Goal: Contribute content

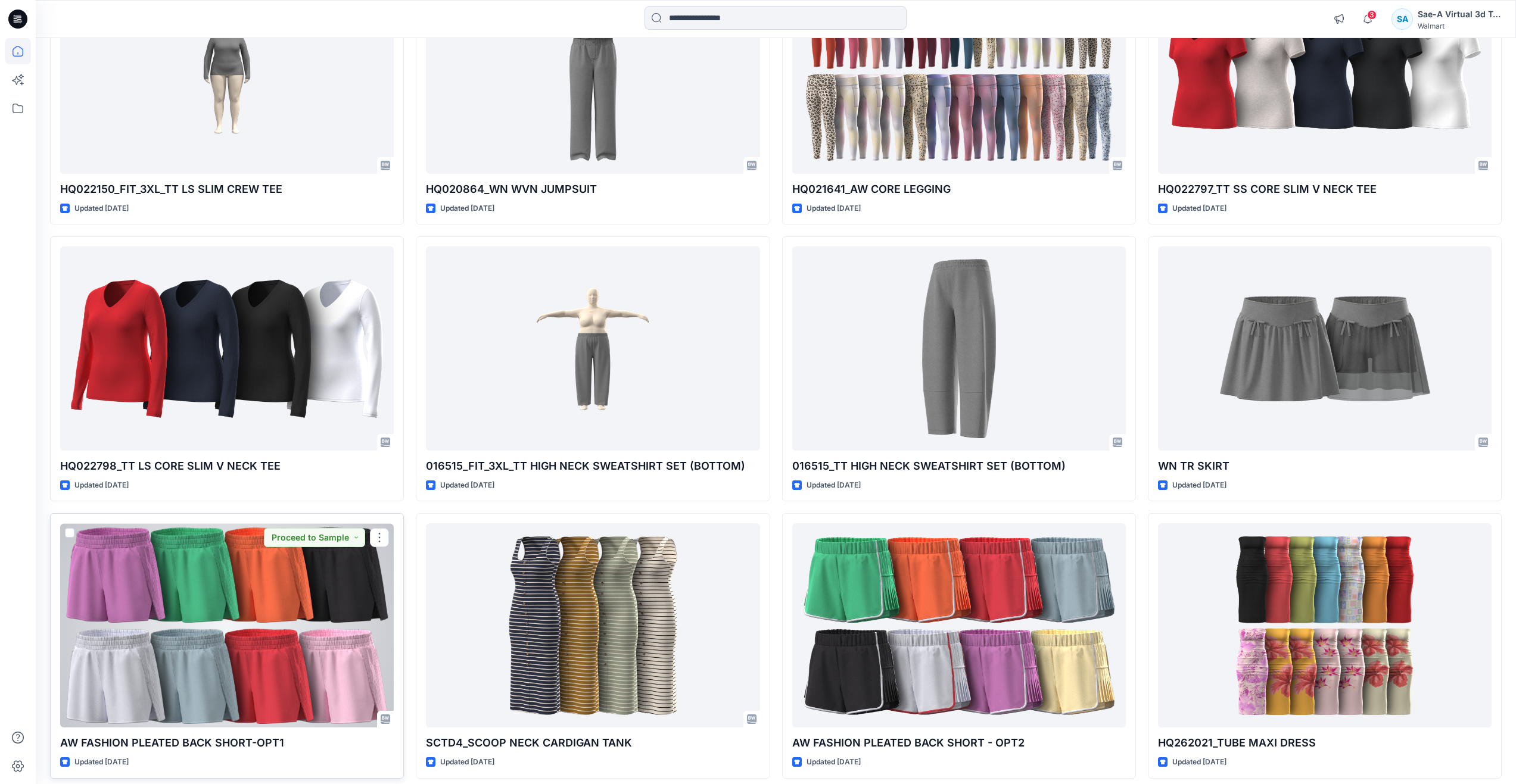
scroll to position [2040, 0]
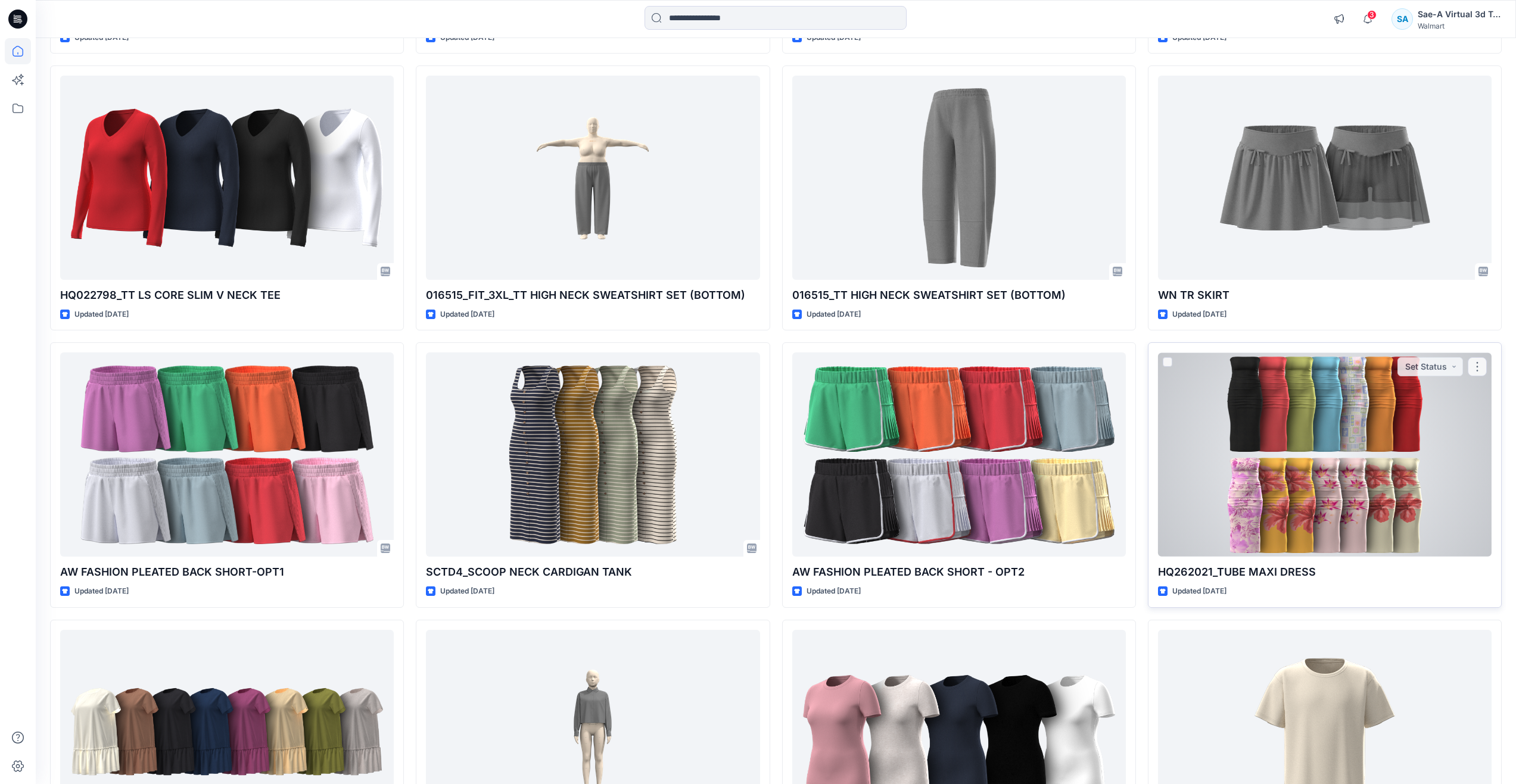
click at [1223, 473] on div at bounding box center [1325, 454] width 333 height 204
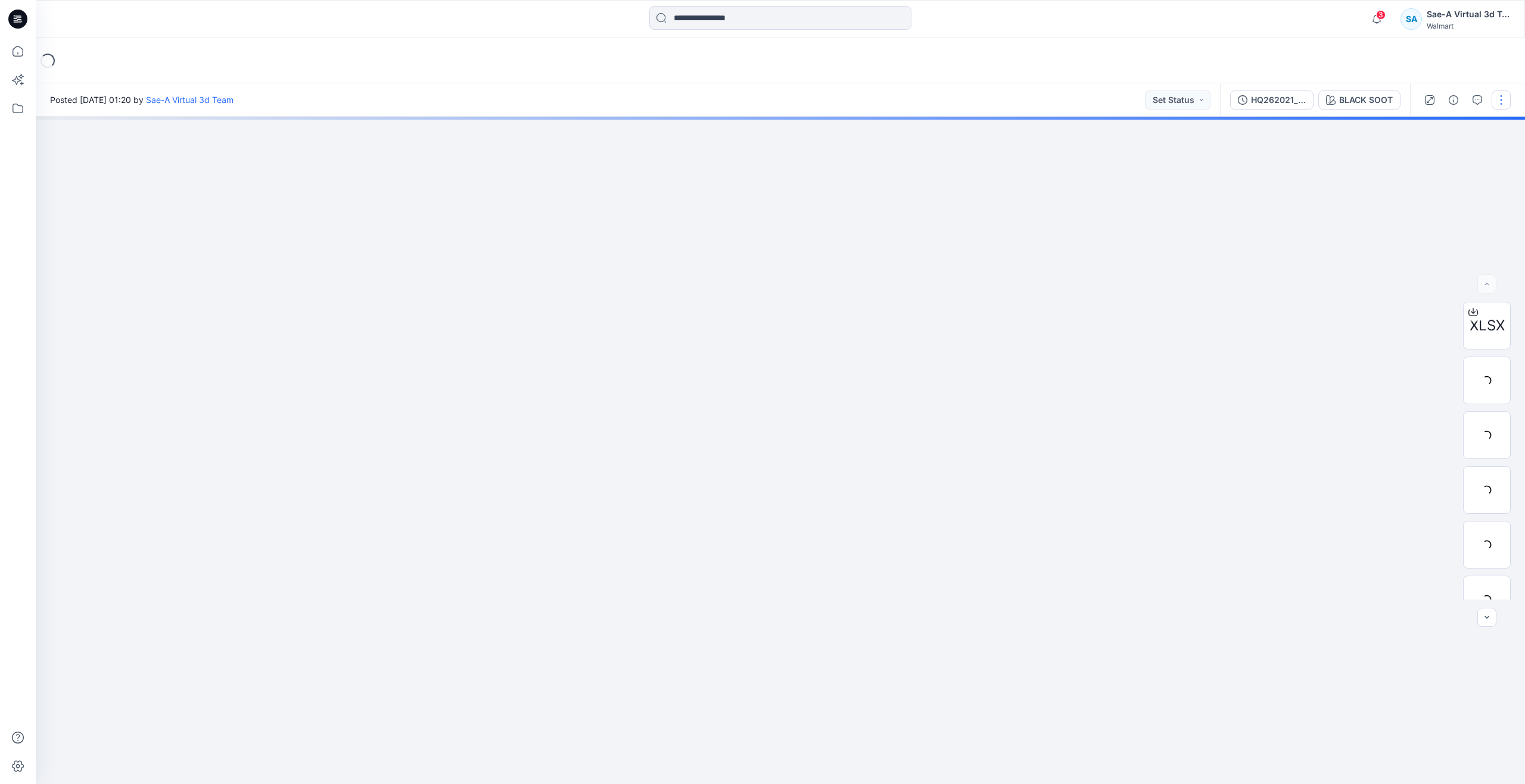
click at [1504, 101] on button "button" at bounding box center [1501, 100] width 19 height 19
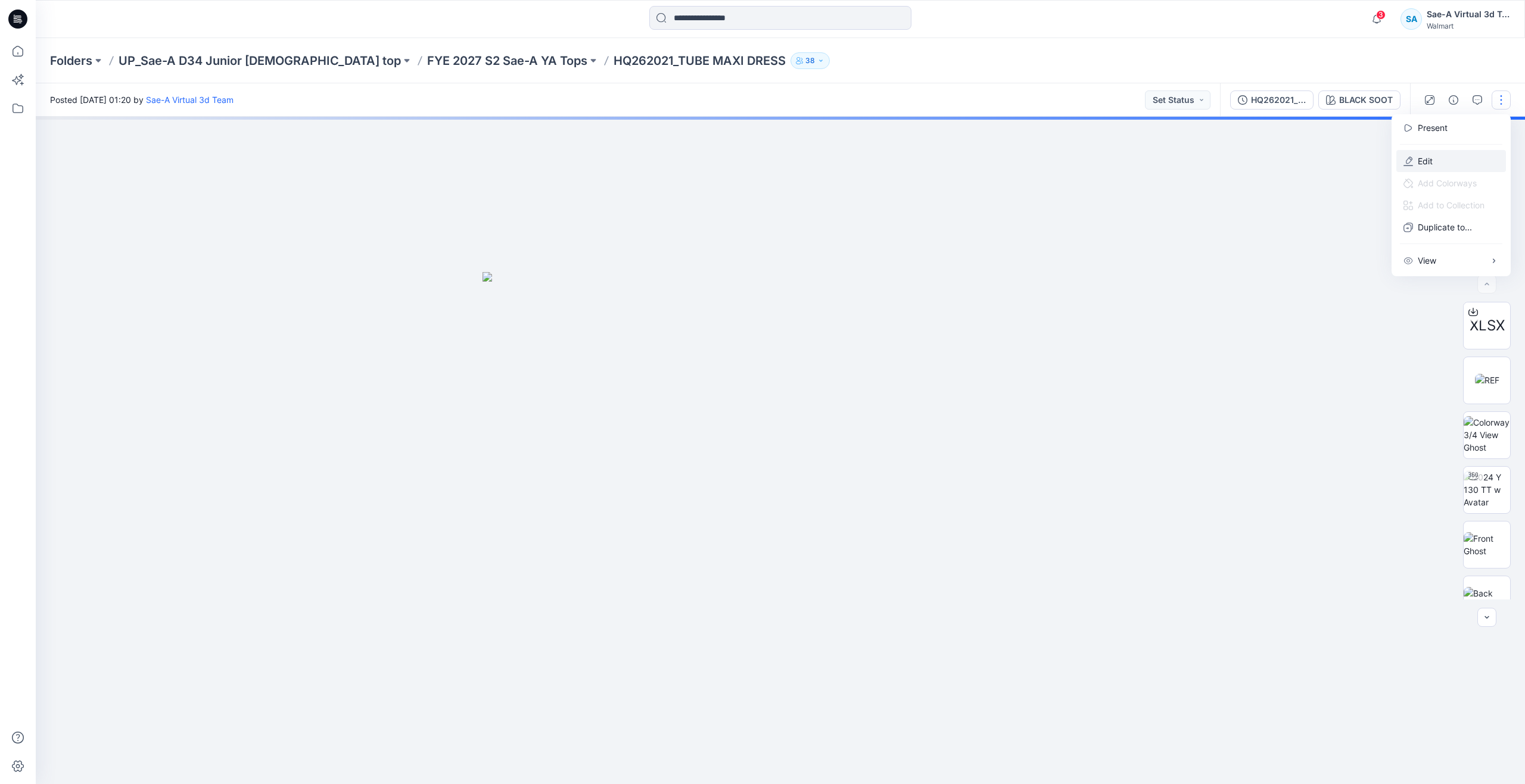
click at [1434, 165] on button "Edit" at bounding box center [1451, 161] width 110 height 22
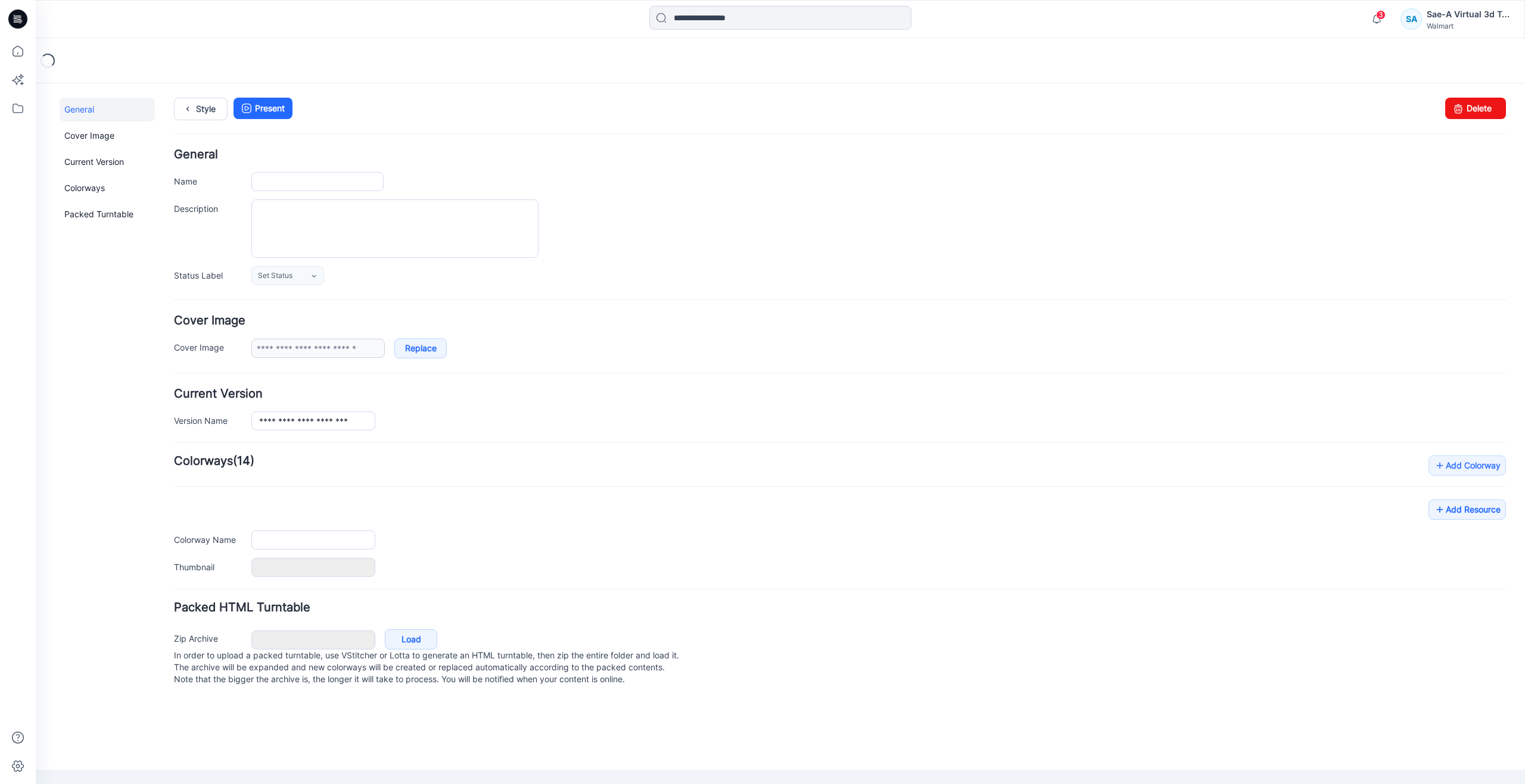
type input "**********"
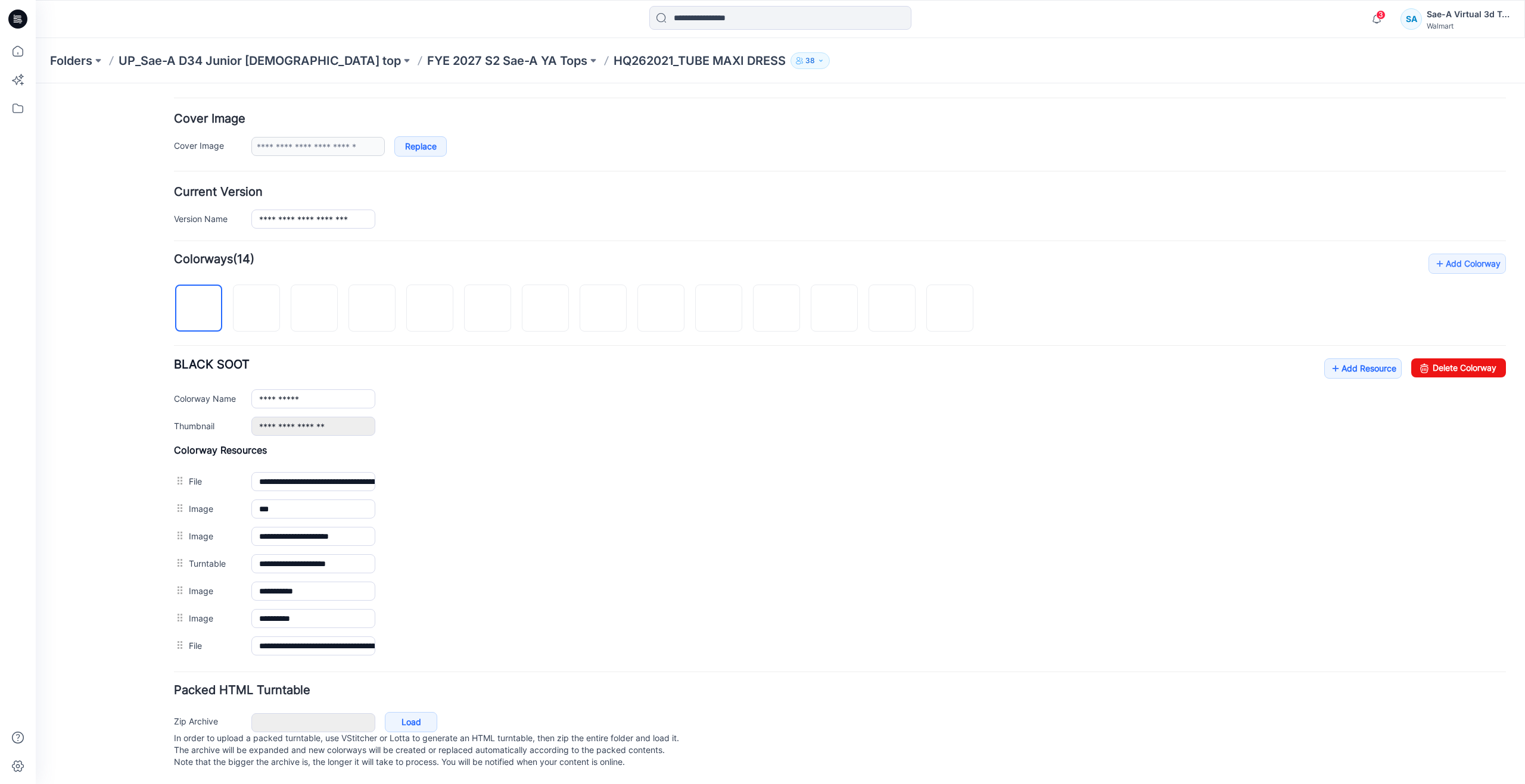
scroll to position [214, 0]
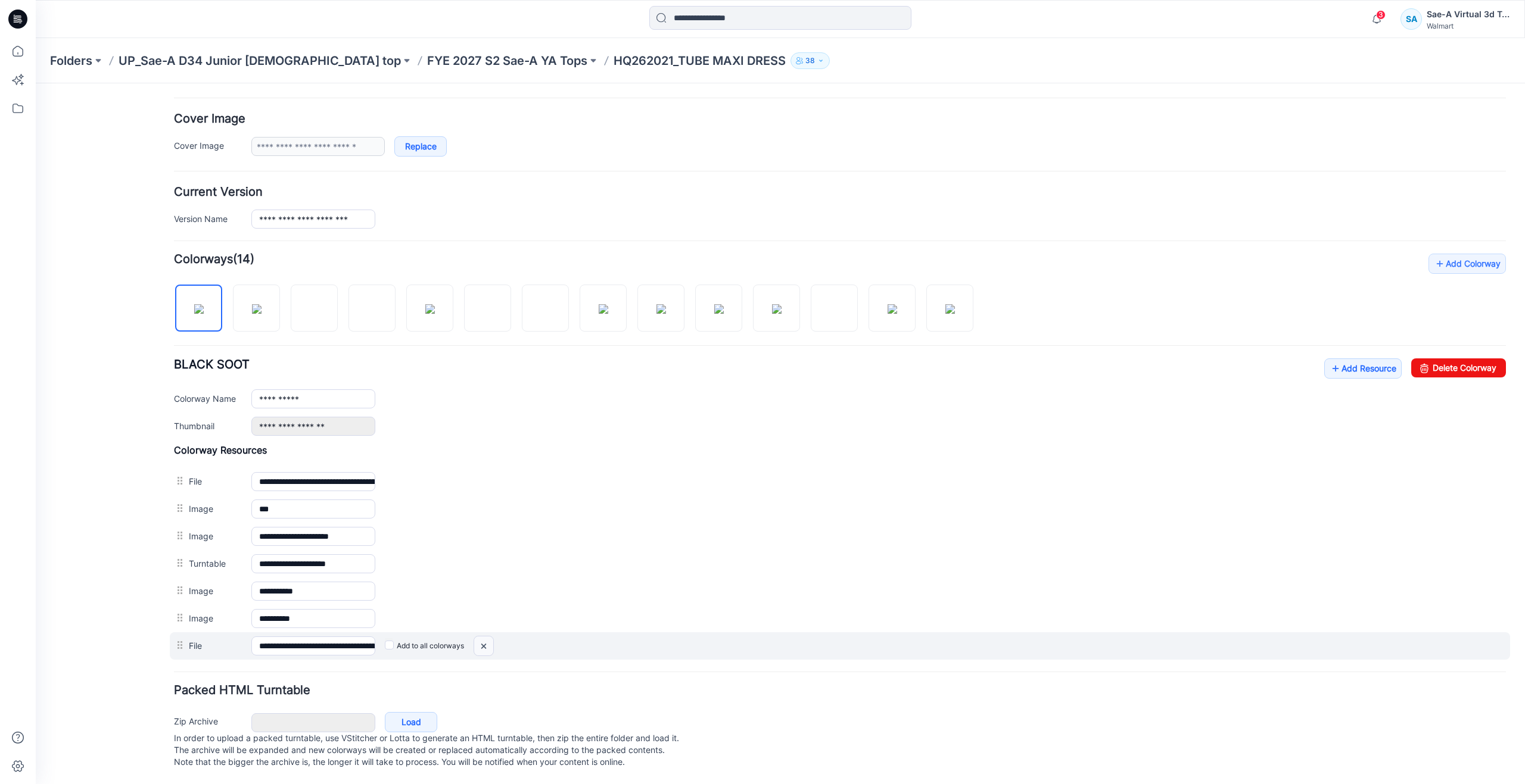
click at [491, 637] on img at bounding box center [484, 646] width 19 height 20
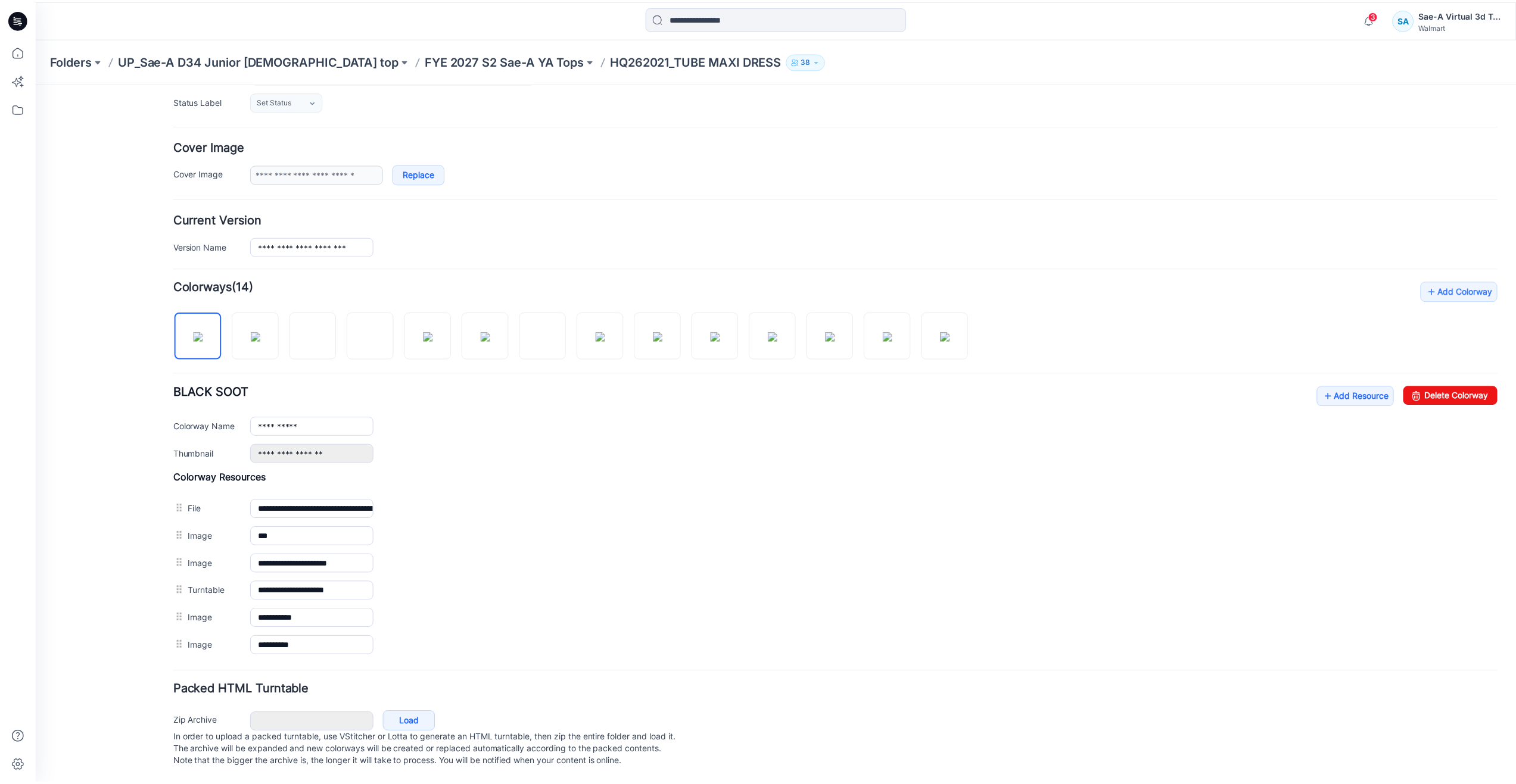
scroll to position [186, 0]
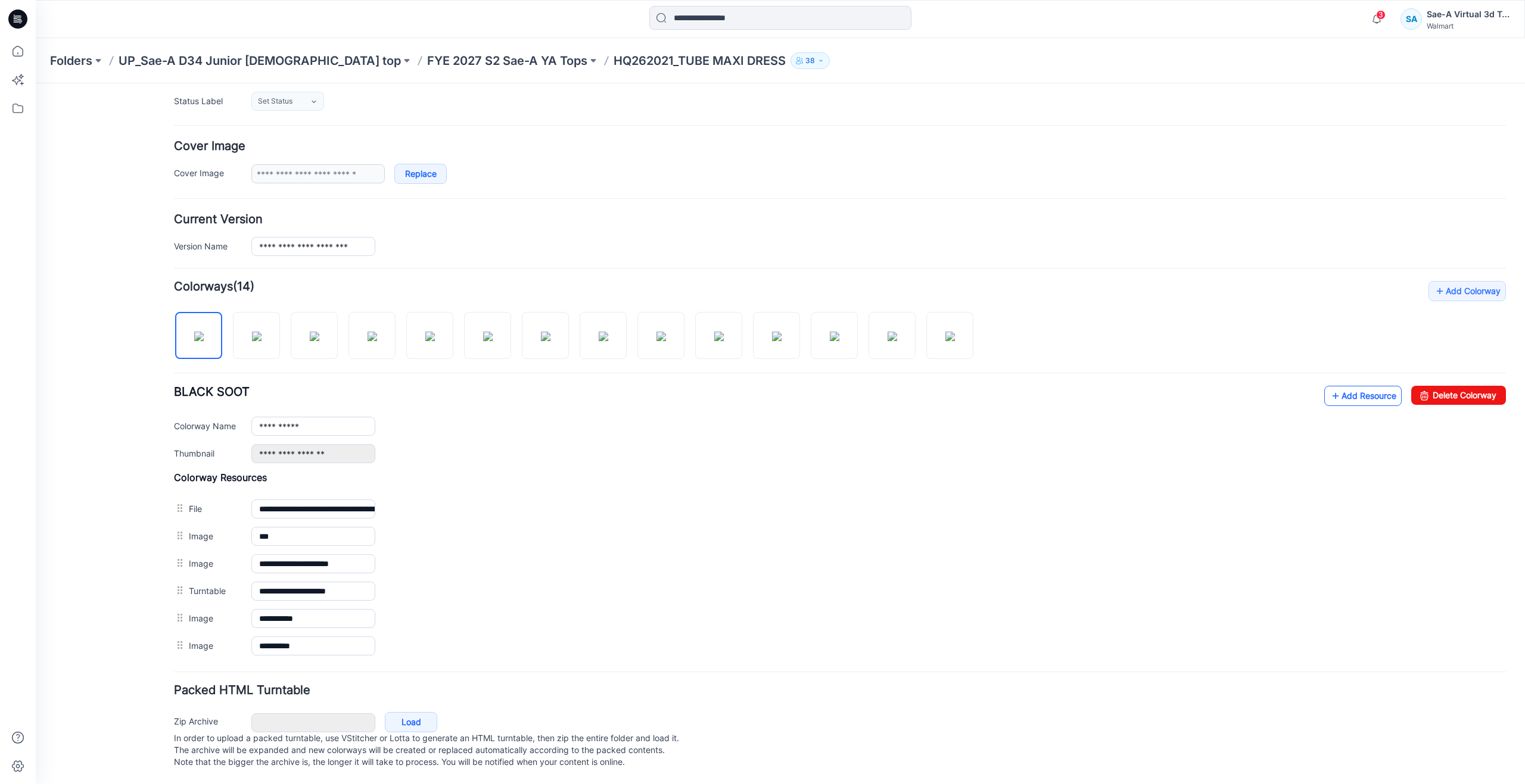
click at [1330, 386] on icon at bounding box center [1336, 396] width 12 height 19
click at [1357, 386] on link "Add Resource" at bounding box center [1363, 396] width 77 height 21
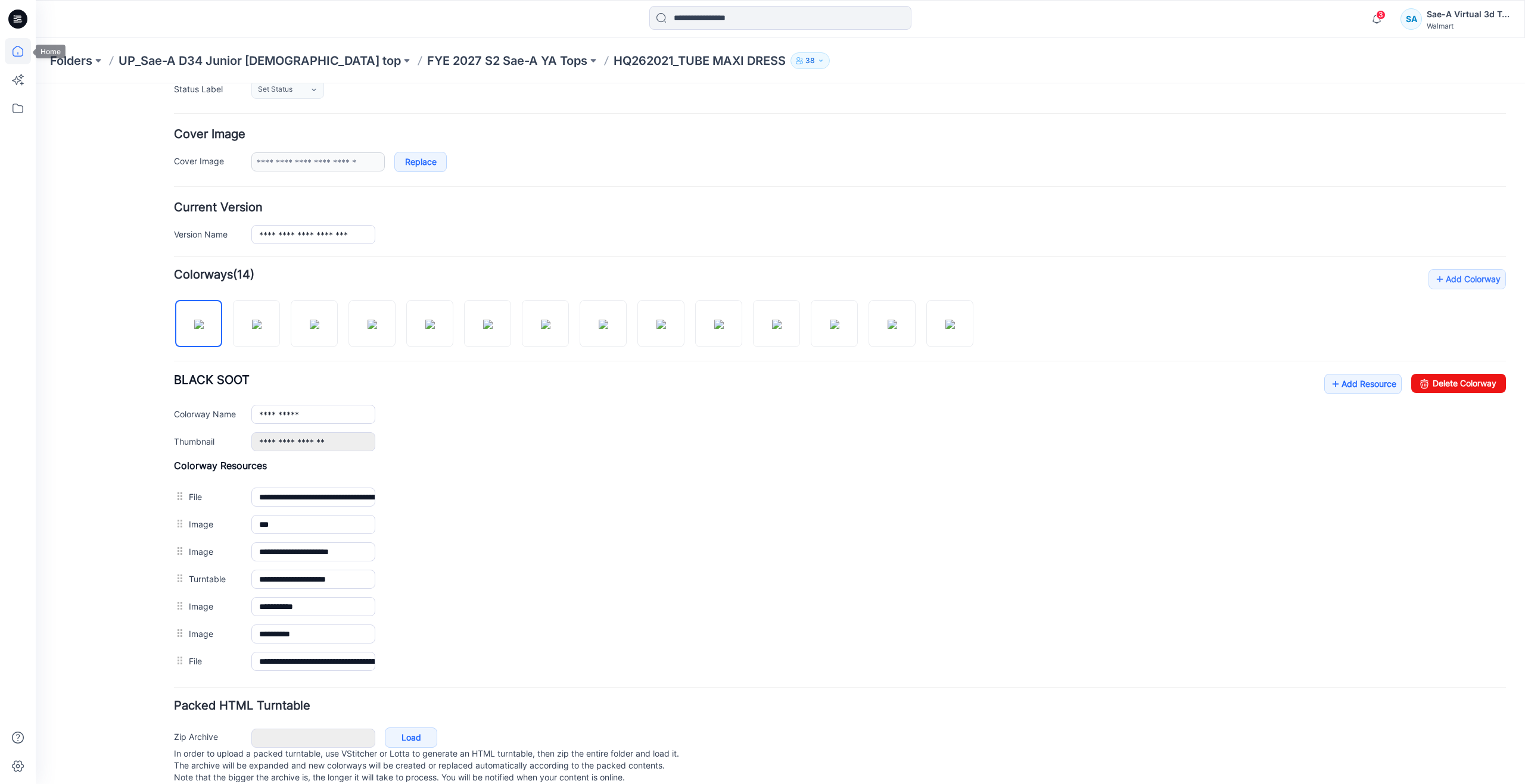
click at [11, 51] on icon at bounding box center [18, 51] width 26 height 26
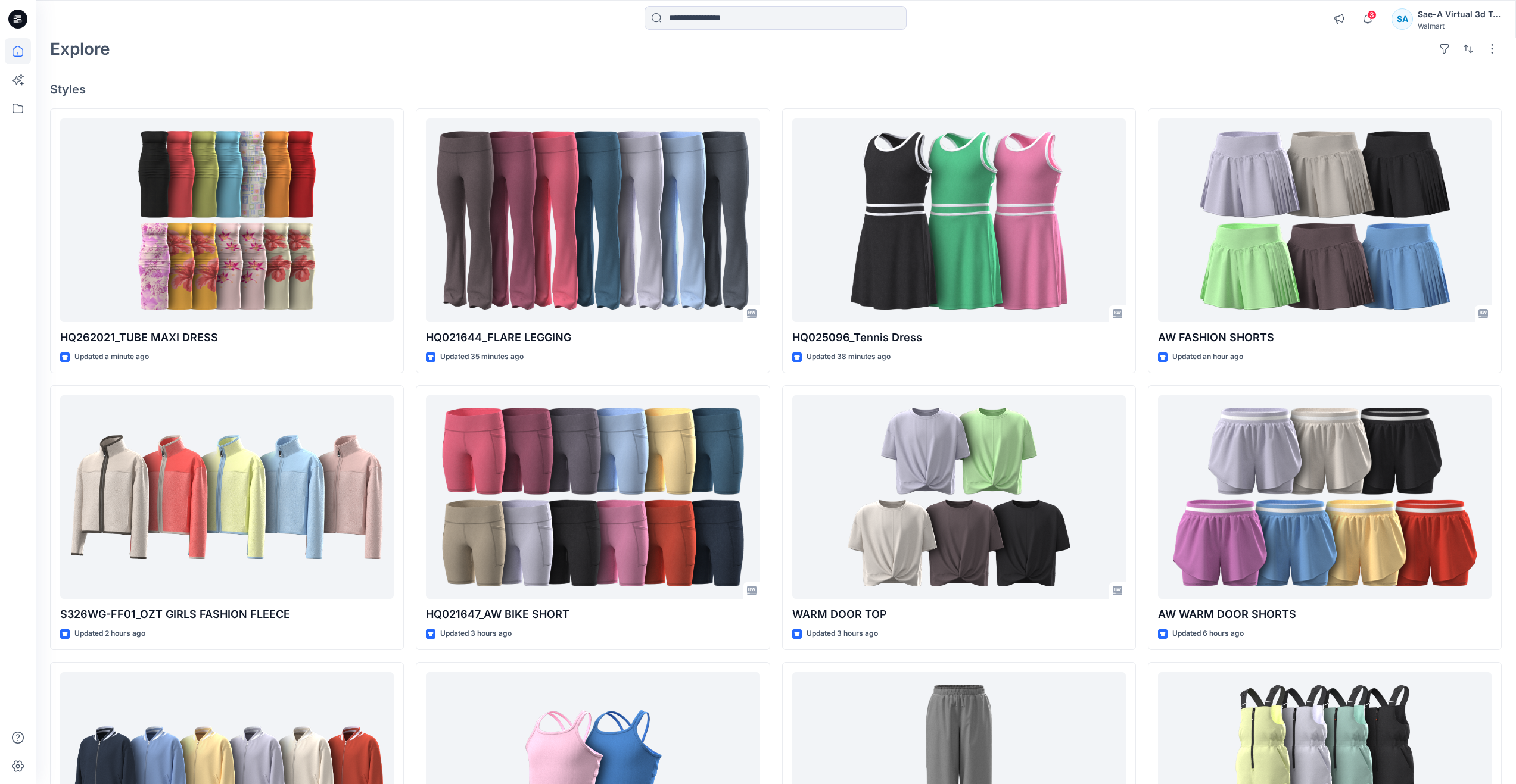
scroll to position [60, 0]
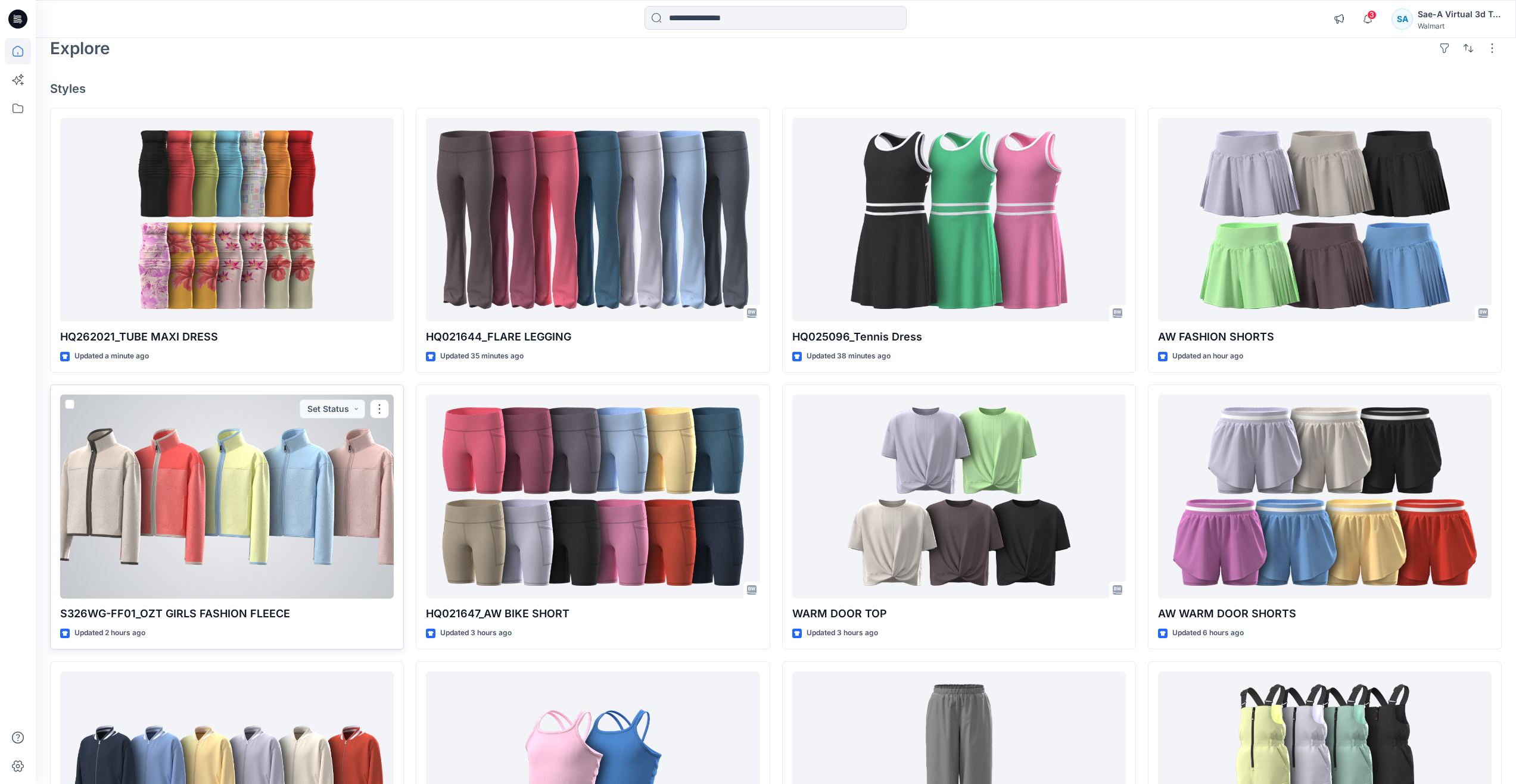
click at [200, 532] on div at bounding box center [227, 497] width 333 height 204
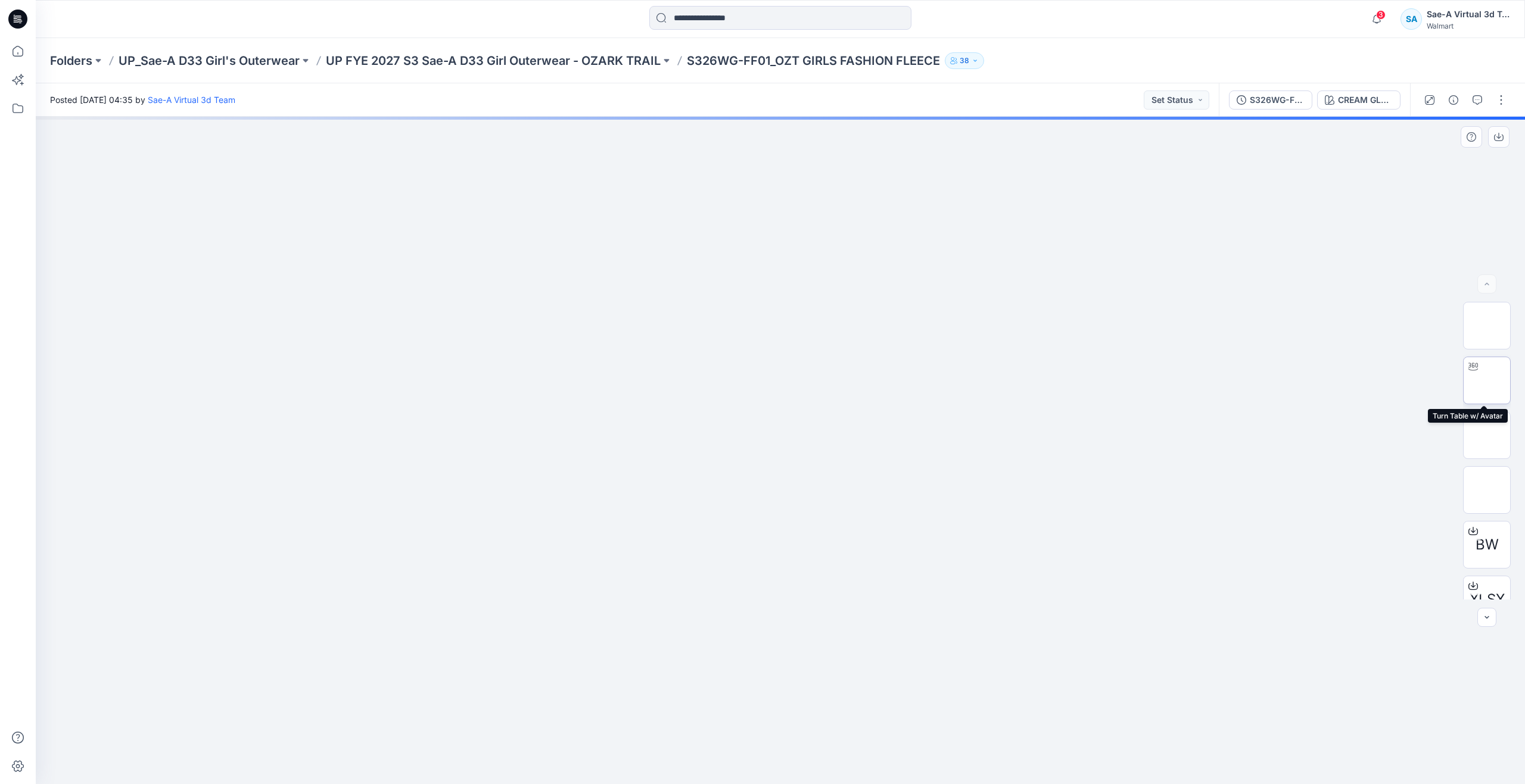
click at [1487, 381] on img at bounding box center [1487, 381] width 0 height 0
drag, startPoint x: 786, startPoint y: 764, endPoint x: 452, endPoint y: 670, distance: 347.0
click at [452, 670] on div at bounding box center [780, 451] width 1490 height 668
click at [17, 55] on icon at bounding box center [18, 51] width 26 height 26
